Goal: Transaction & Acquisition: Purchase product/service

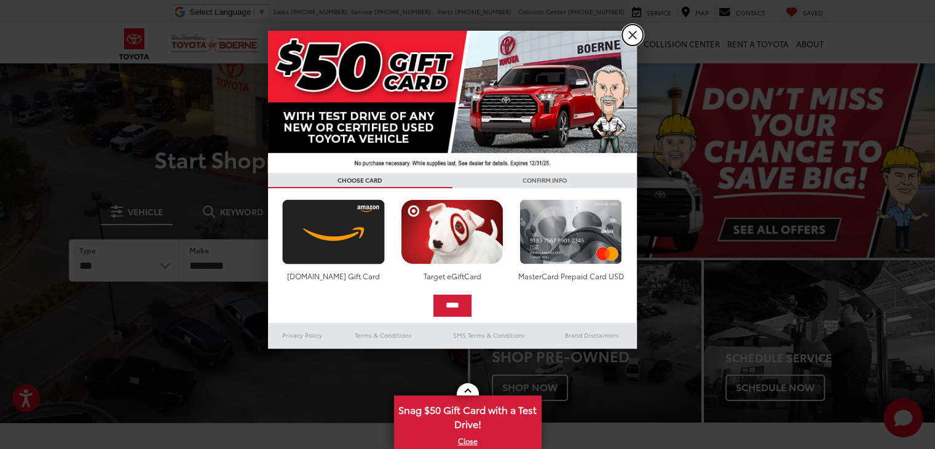
click at [632, 30] on link "X" at bounding box center [632, 35] width 21 height 21
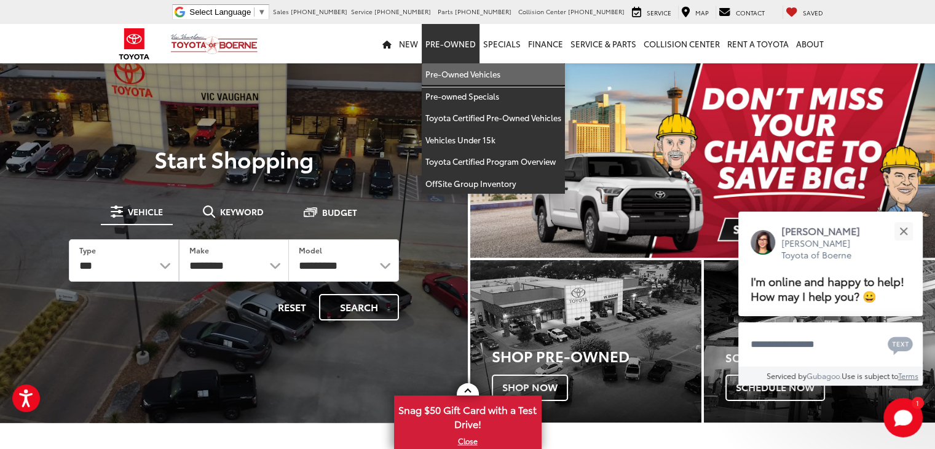
drag, startPoint x: 461, startPoint y: 82, endPoint x: 483, endPoint y: 101, distance: 29.2
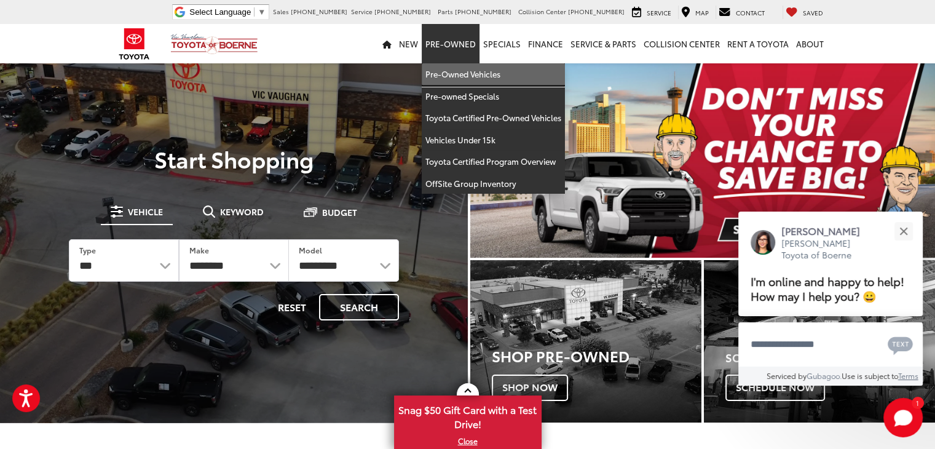
click at [461, 82] on link "Pre-Owned Vehicles" at bounding box center [493, 74] width 143 height 22
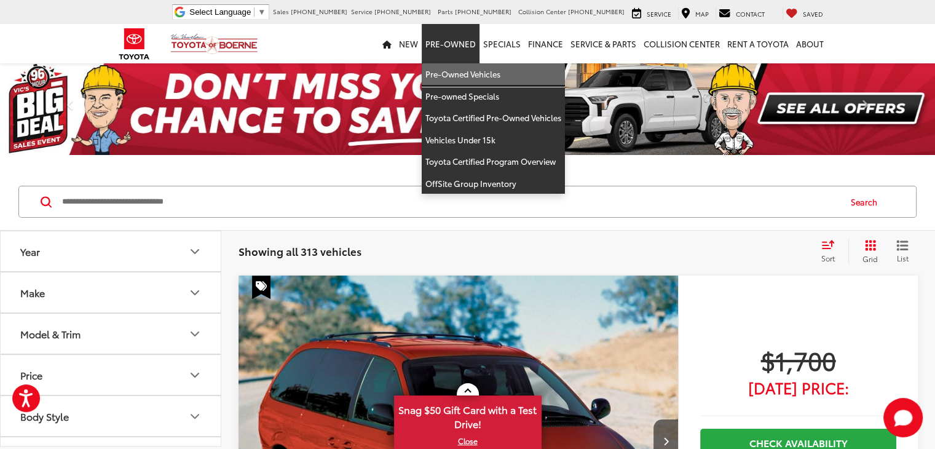
click at [446, 77] on link "Pre-Owned Vehicles" at bounding box center [493, 74] width 143 height 22
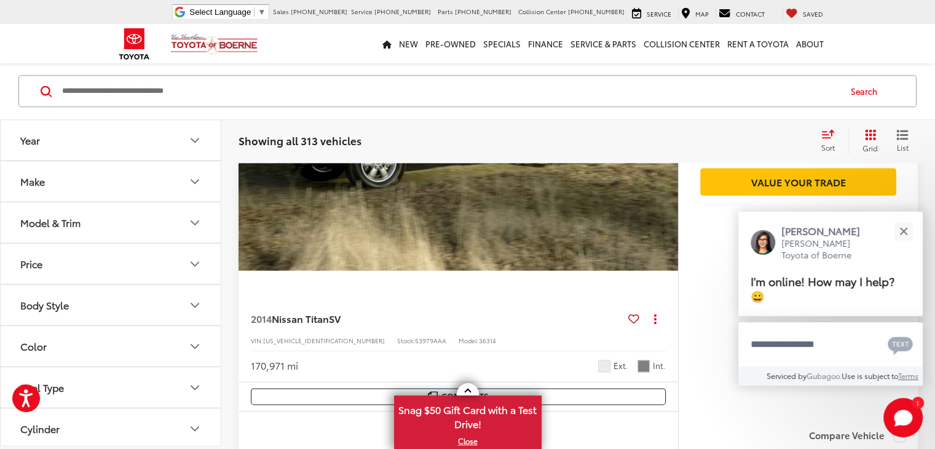
scroll to position [1418, 0]
click at [903, 238] on button "Close" at bounding box center [903, 231] width 26 height 26
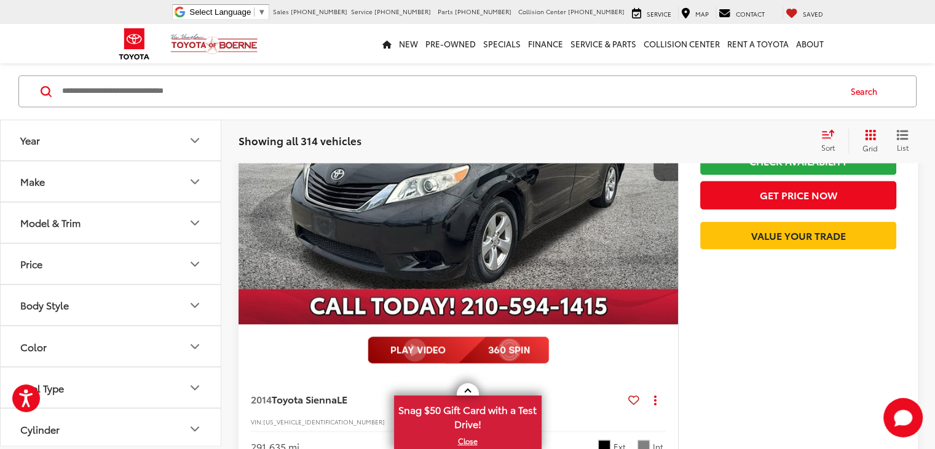
scroll to position [2115, 0]
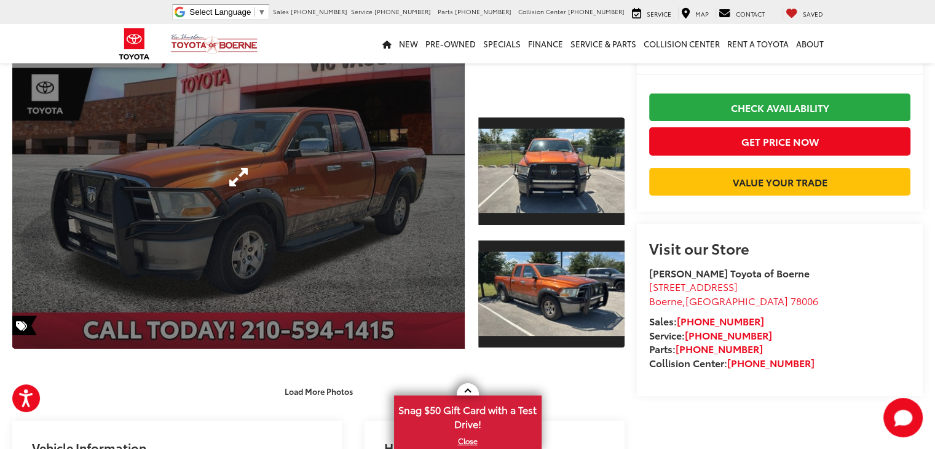
scroll to position [130, 0]
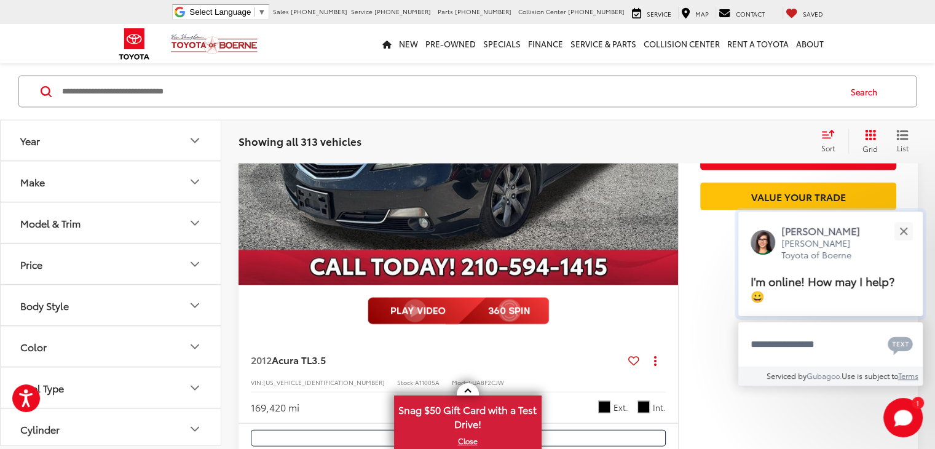
scroll to position [2501, 0]
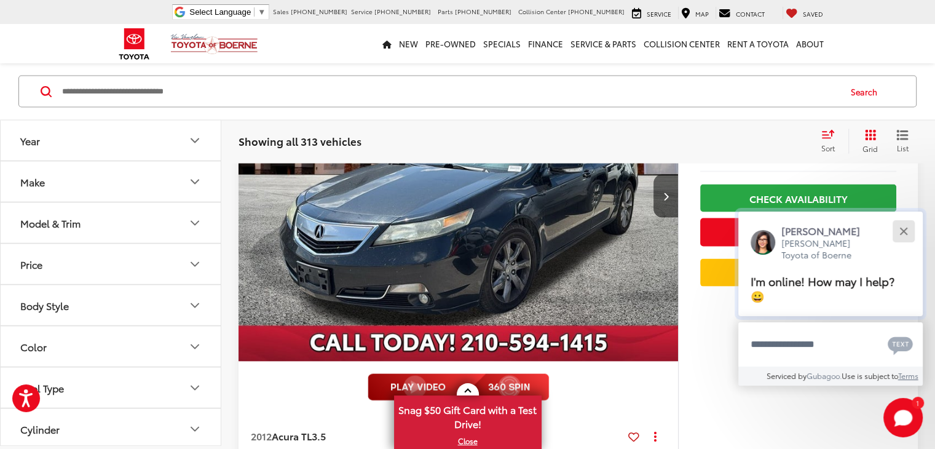
click at [900, 230] on button "Close" at bounding box center [903, 231] width 26 height 26
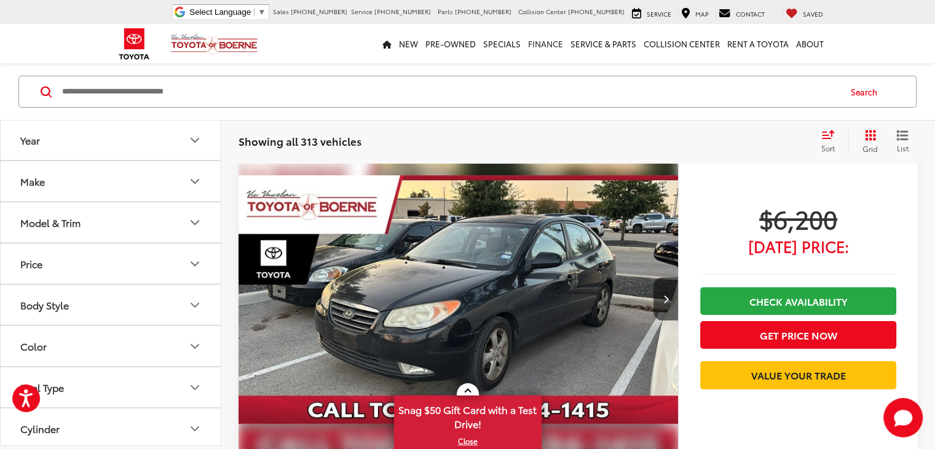
scroll to position [4816, 0]
